Goal: Task Accomplishment & Management: Complete application form

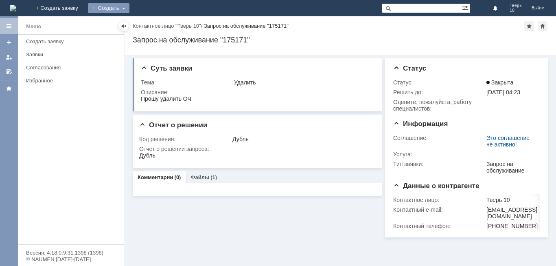
click at [129, 5] on div "Создать" at bounding box center [109, 8] width 42 height 10
click at [151, 25] on link "Заявка" at bounding box center [121, 25] width 62 height 10
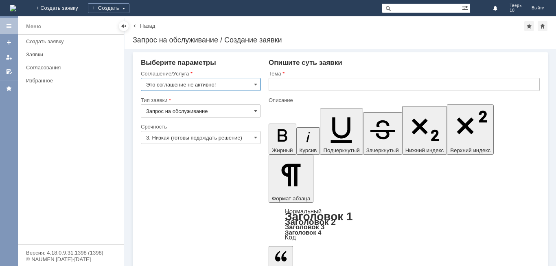
click at [221, 83] on input "Это соглашение не активно!" at bounding box center [201, 84] width 120 height 13
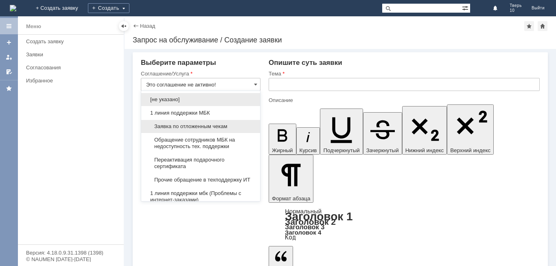
click at [184, 124] on span "Заявка по отложенным чекам" at bounding box center [200, 126] width 109 height 7
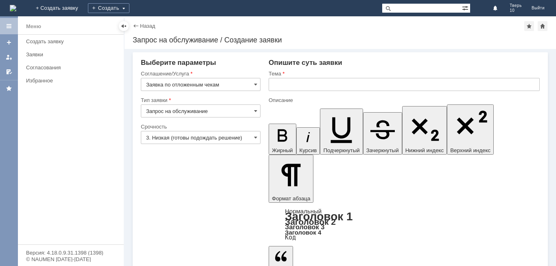
type input "Заявка по отложенным чекам"
click at [279, 88] on input "text" at bounding box center [404, 84] width 271 height 13
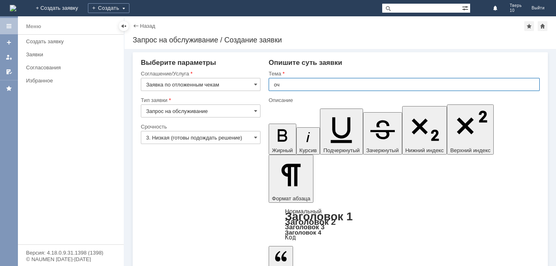
type input "оч"
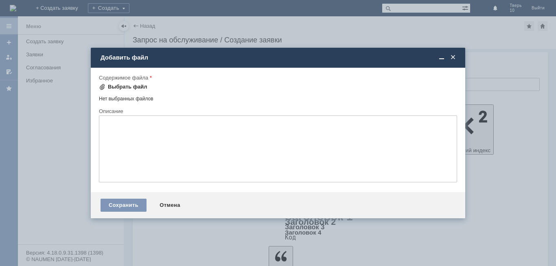
click at [113, 84] on div "Выбрать файл" at bounding box center [127, 86] width 39 height 7
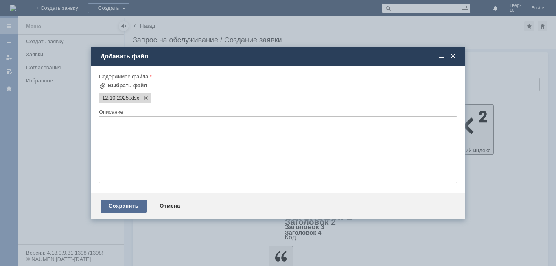
click at [126, 208] on div "Сохранить" at bounding box center [124, 205] width 46 height 13
